Goal: Connect with others: Connect with other users

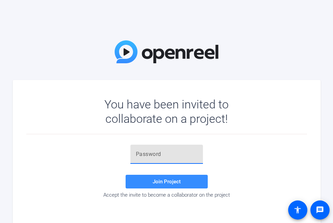
click at [161, 156] on input "text" at bounding box center [167, 154] width 62 height 8
paste input "!0+,i)"
type input "!0+,i)"
click at [173, 182] on span "Join Project" at bounding box center [167, 182] width 28 height 6
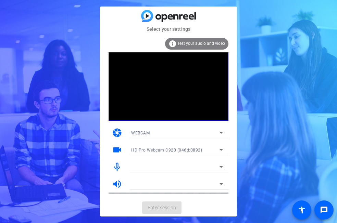
click at [220, 168] on icon at bounding box center [221, 167] width 8 height 8
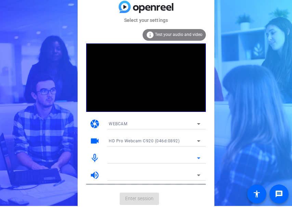
scroll to position [1, 0]
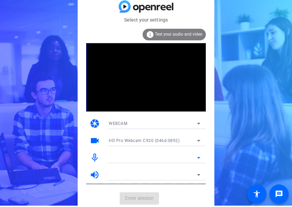
click at [173, 158] on div at bounding box center [153, 158] width 88 height 8
click at [198, 157] on icon at bounding box center [198, 158] width 3 height 2
click at [170, 161] on div at bounding box center [153, 158] width 88 height 8
click at [188, 141] on div "HD Pro Webcam C920 (046d:0892)" at bounding box center [153, 140] width 88 height 9
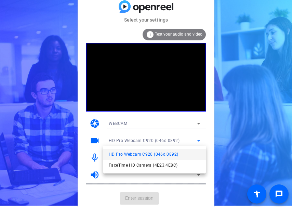
click at [185, 153] on mat-option "HD Pro Webcam C920 (046d:0892)" at bounding box center [154, 154] width 103 height 11
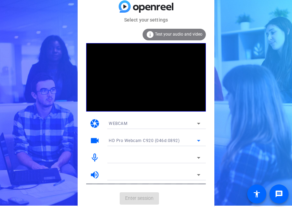
scroll to position [2, 0]
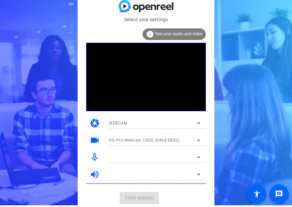
click at [132, 197] on mat-card-actions "Enter session" at bounding box center [146, 198] width 137 height 18
click at [190, 155] on div at bounding box center [153, 157] width 88 height 8
click at [195, 157] on icon at bounding box center [199, 157] width 8 height 8
click at [164, 157] on div at bounding box center [153, 157] width 88 height 8
click at [166, 136] on div "HD Pro Webcam C920 (046d:0892)" at bounding box center [153, 140] width 88 height 9
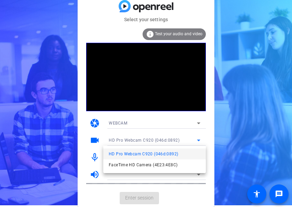
click at [145, 152] on span "HD Pro Webcam C920 (046d:0892)" at bounding box center [143, 154] width 69 height 8
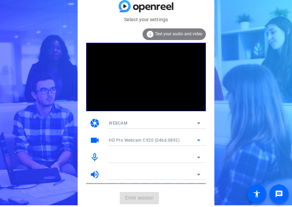
click at [190, 120] on div "WEBCAM" at bounding box center [153, 123] width 88 height 9
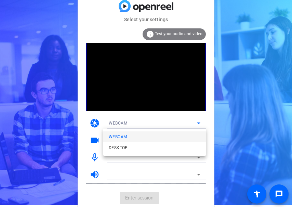
click at [161, 138] on mat-option "WEBCAM" at bounding box center [154, 136] width 103 height 11
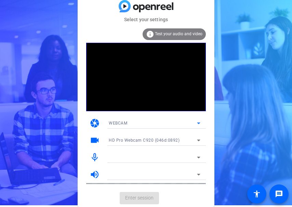
click at [153, 198] on mat-card-actions "Enter session" at bounding box center [146, 198] width 137 height 18
click at [231, 75] on div "Select your settings info Test your audio and video camera WEBCAM videocam HD P…" at bounding box center [146, 101] width 292 height 207
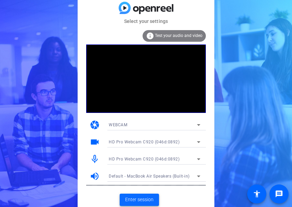
click at [146, 200] on span "Enter session" at bounding box center [139, 199] width 28 height 7
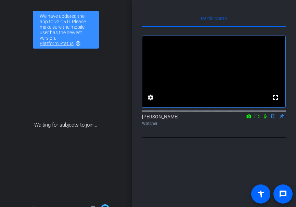
click at [263, 119] on icon at bounding box center [265, 116] width 5 height 5
click at [258, 119] on icon at bounding box center [256, 116] width 5 height 5
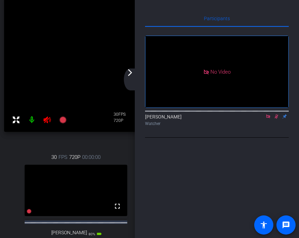
scroll to position [37, 0]
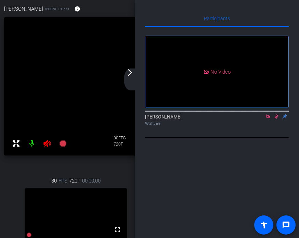
click at [128, 76] on mat-icon "arrow_forward_ios" at bounding box center [130, 72] width 8 height 8
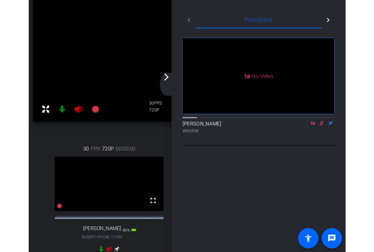
scroll to position [77, 0]
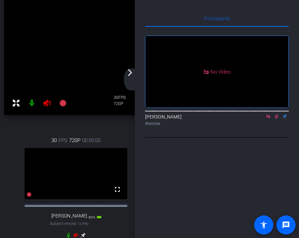
click at [131, 76] on mat-icon "arrow_forward_ios" at bounding box center [130, 72] width 8 height 8
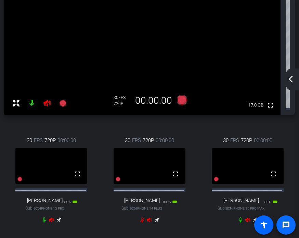
click at [283, 207] on mat-icon "message" at bounding box center [286, 225] width 8 height 8
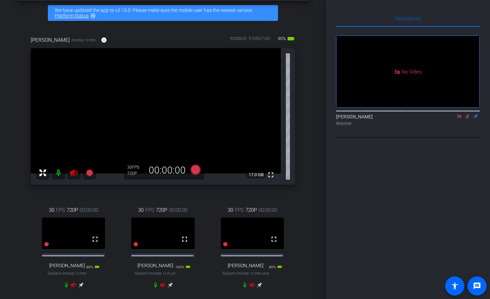
scroll to position [28, 0]
click at [296, 119] on icon at bounding box center [459, 116] width 5 height 5
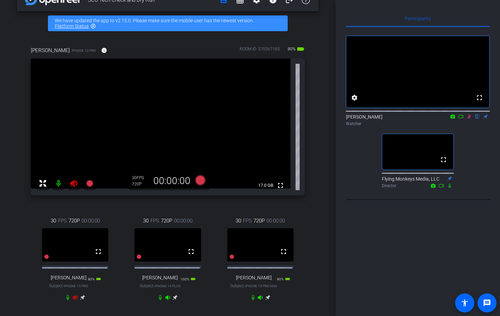
scroll to position [19, 0]
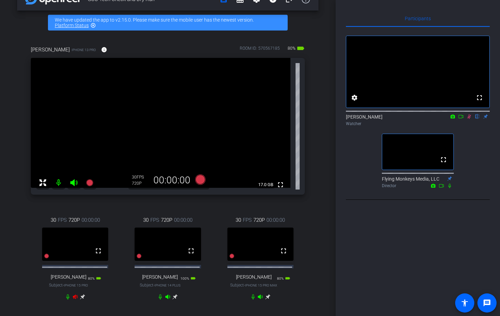
click at [296, 142] on div "fullscreen settings Thomas Zheng flip Watcher fullscreen Flying Monkeys Media, …" at bounding box center [418, 109] width 144 height 164
click at [296, 166] on div "fullscreen settings Thomas Zheng flip Watcher fullscreen Flying Monkeys Media, …" at bounding box center [418, 109] width 144 height 164
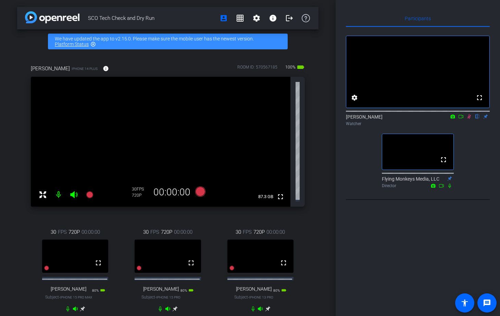
click at [482, 175] on div "fullscreen settings Thomas Zheng flip Watcher fullscreen Flying Monkeys Media, …" at bounding box center [418, 109] width 144 height 164
click at [470, 119] on icon at bounding box center [468, 116] width 5 height 5
